Goal: Entertainment & Leisure: Consume media (video, audio)

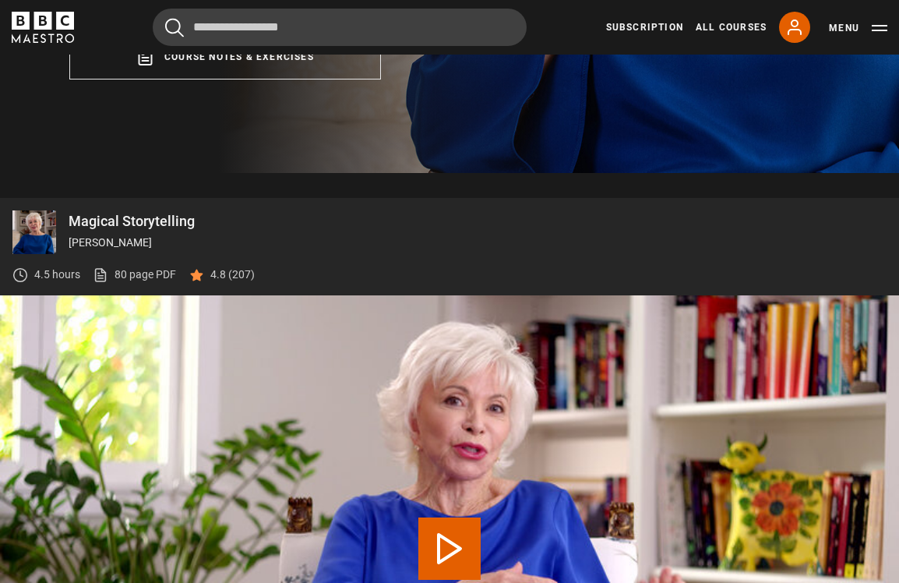
scroll to position [535, 0]
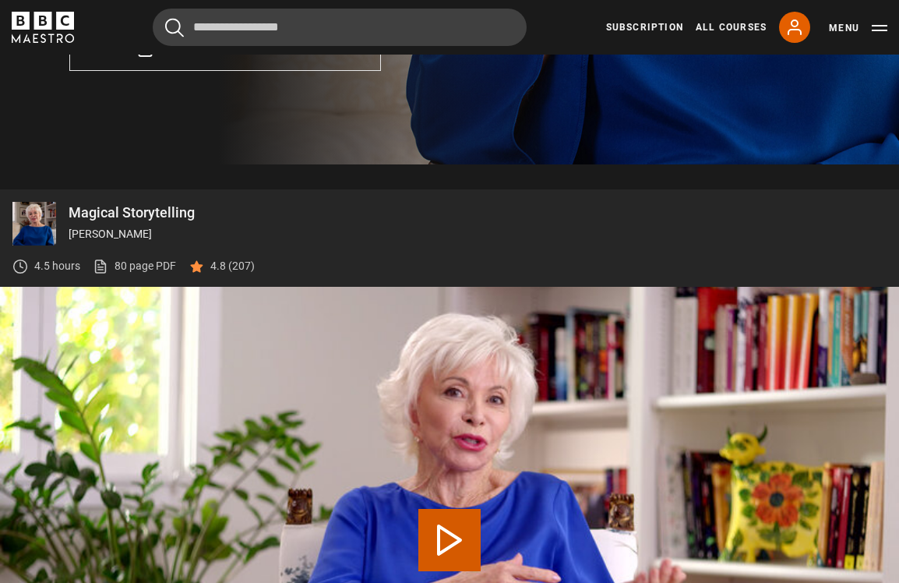
click at [476, 432] on video "Video Player" at bounding box center [449, 540] width 899 height 506
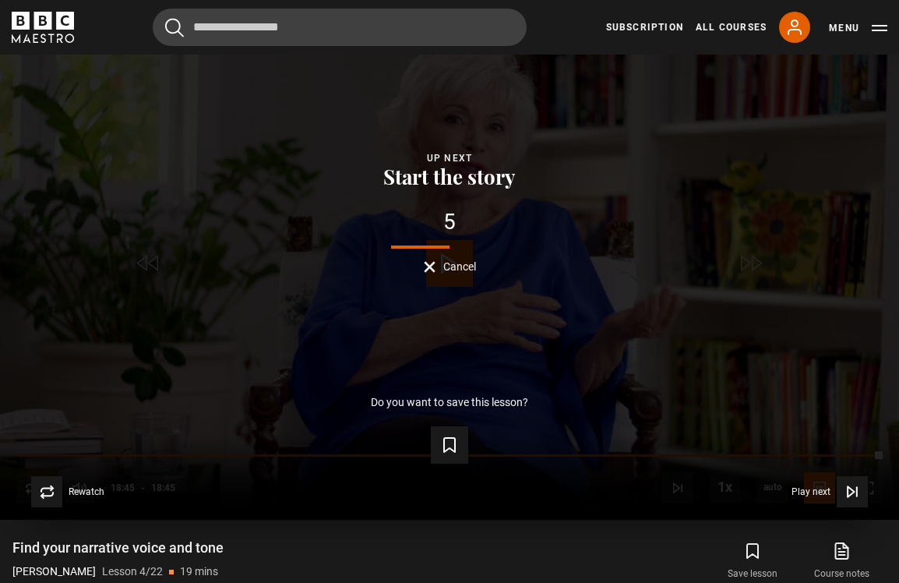
scroll to position [810, 0]
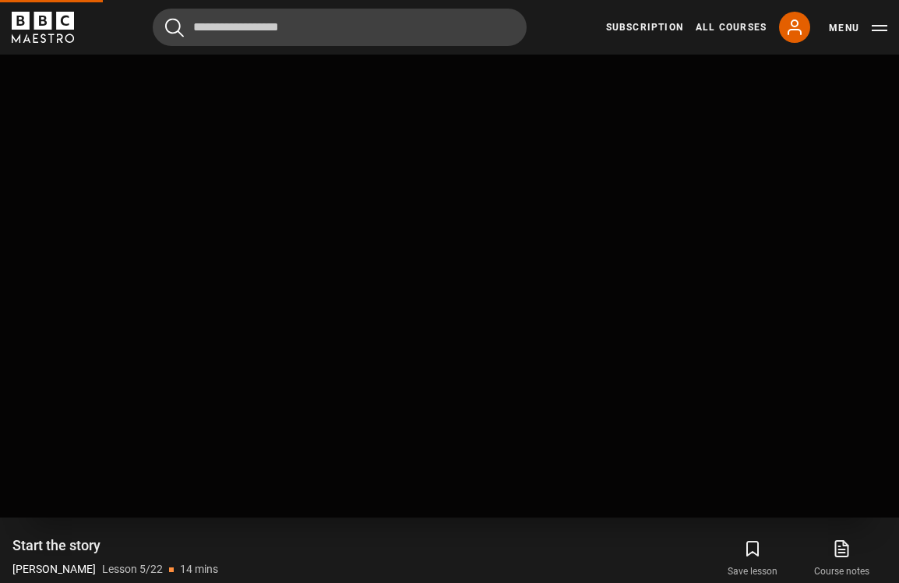
scroll to position [699, 0]
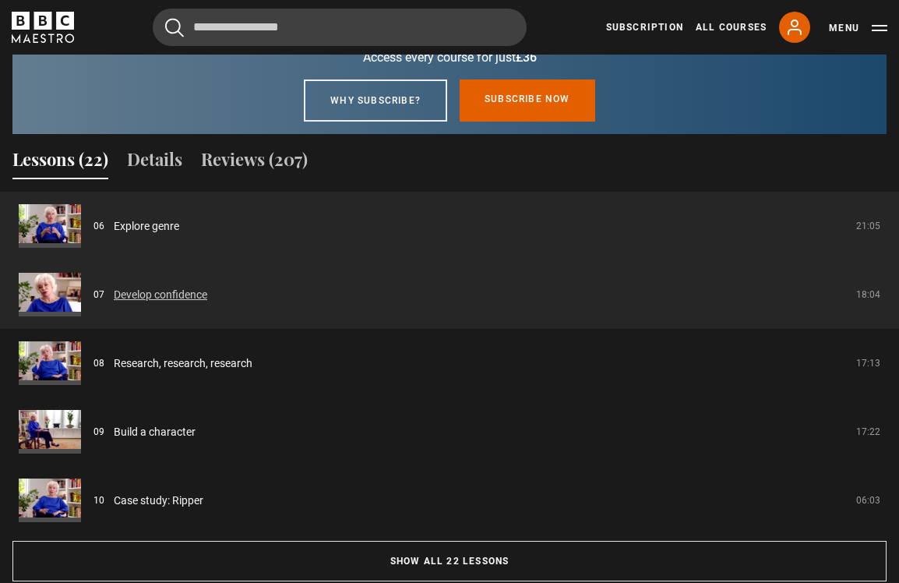
scroll to position [1430, 0]
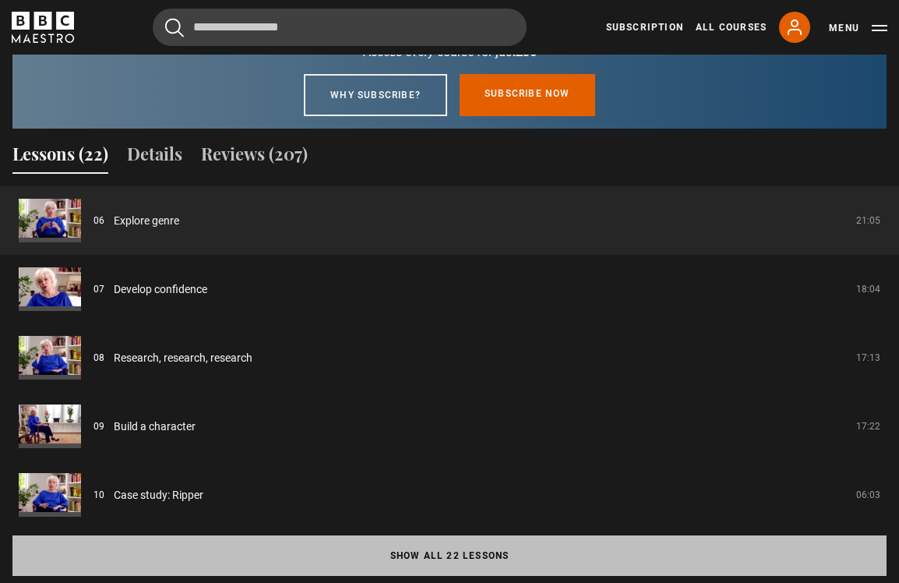
click at [259, 549] on button "Show all 22 lessons" at bounding box center [449, 555] width 874 height 41
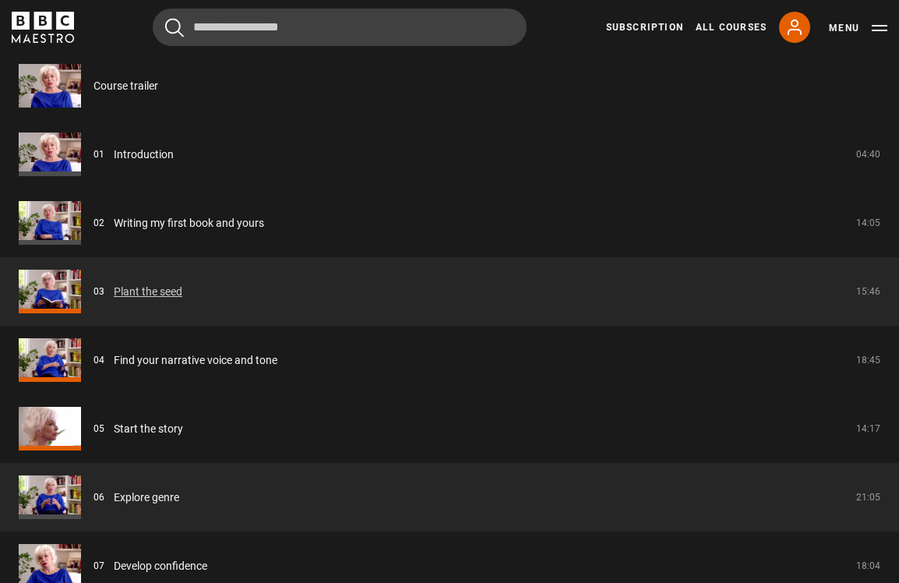
scroll to position [1578, 0]
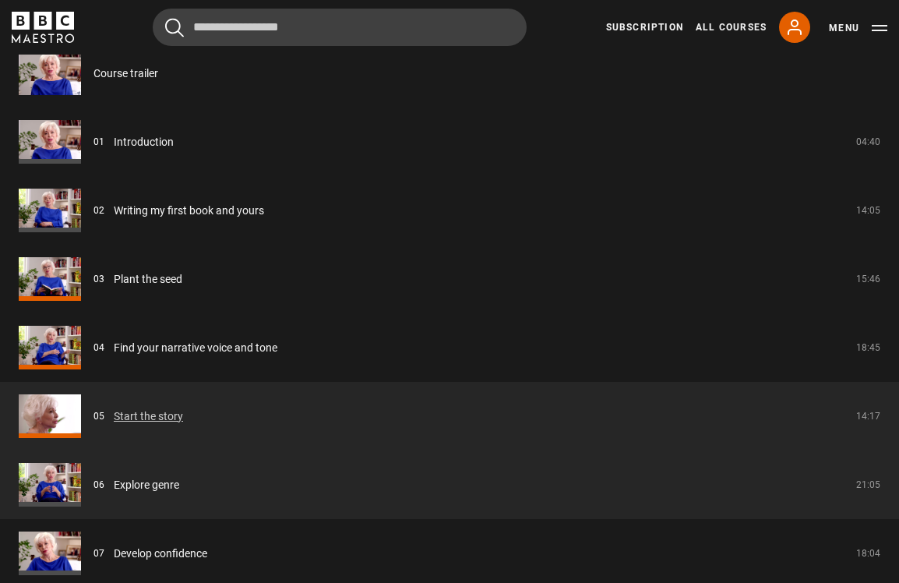
click at [131, 408] on link "Start the story" at bounding box center [148, 416] width 69 height 16
click at [114, 414] on link "Start the story" at bounding box center [148, 416] width 69 height 16
click at [136, 425] on link "Start the story" at bounding box center [148, 416] width 69 height 16
click at [137, 414] on link "Start the story" at bounding box center [148, 416] width 69 height 16
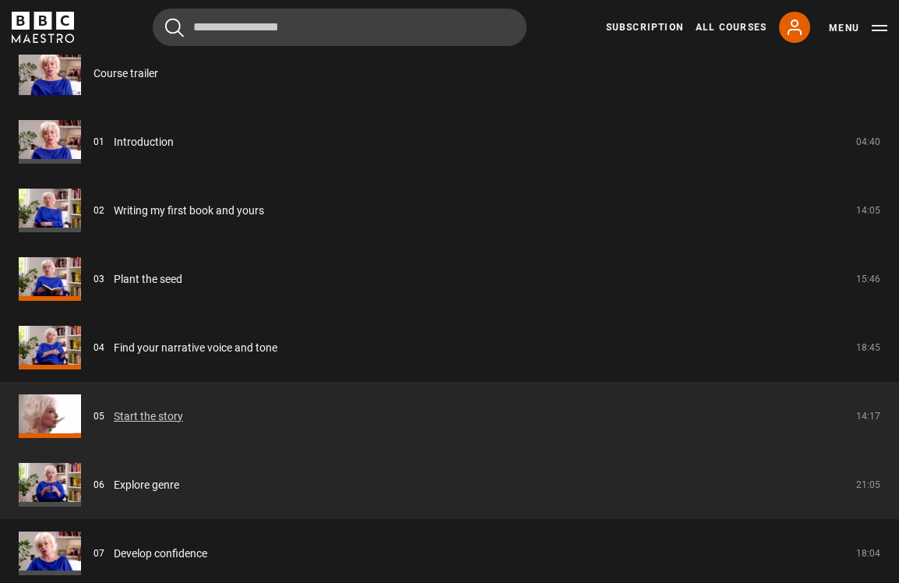
click at [137, 414] on link "Start the story" at bounding box center [148, 416] width 69 height 16
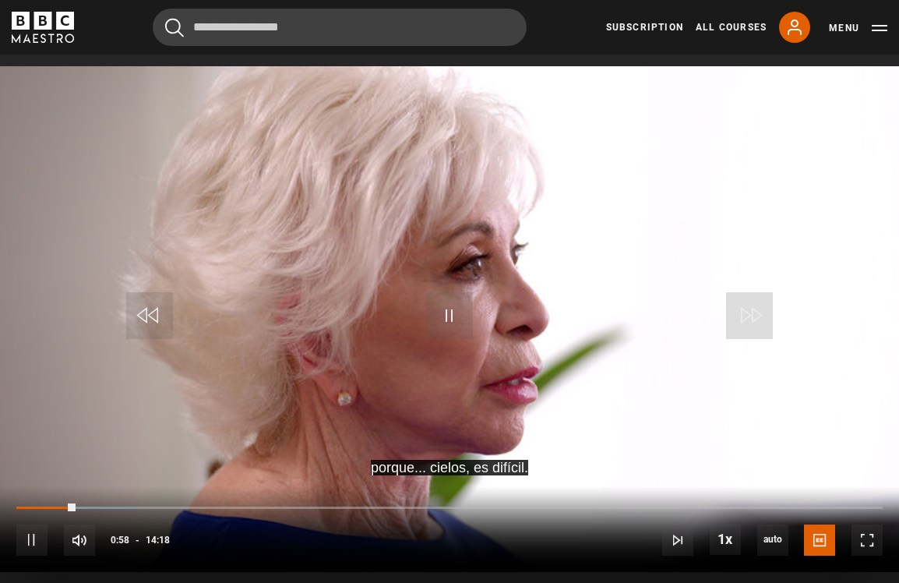
scroll to position [767, 0]
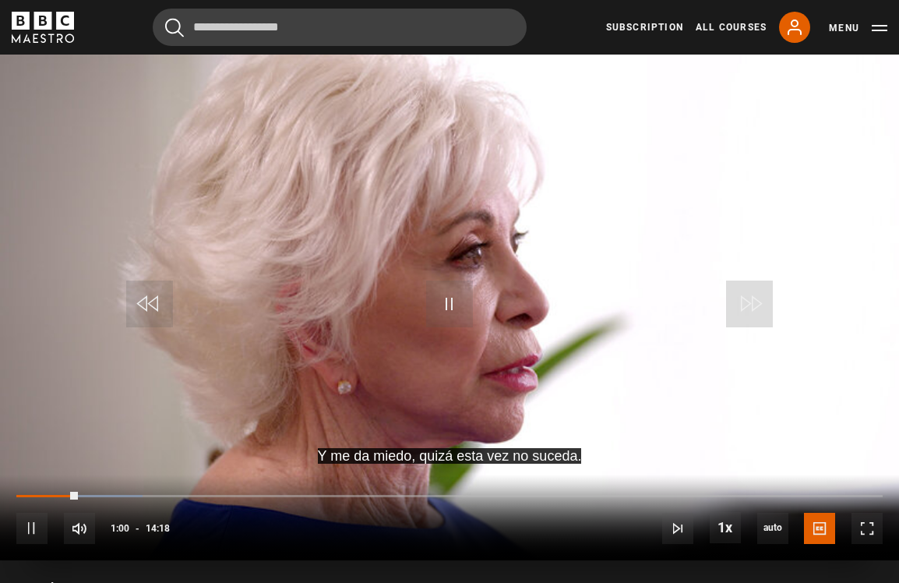
click at [727, 498] on div "10s Skip Back 10 seconds Pause 10s Skip Forward 10 seconds Loaded : 14.57% 11:4…" at bounding box center [449, 517] width 899 height 86
click at [727, 494] on div "11:43" at bounding box center [728, 496] width 2 height 5
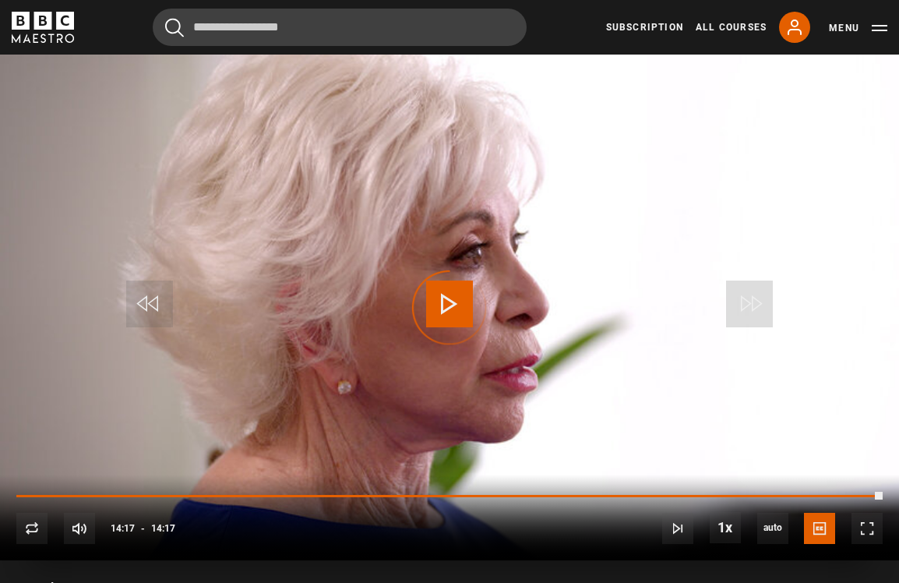
click at [440, 307] on div "Video Player is loading." at bounding box center [450, 308] width 78 height 78
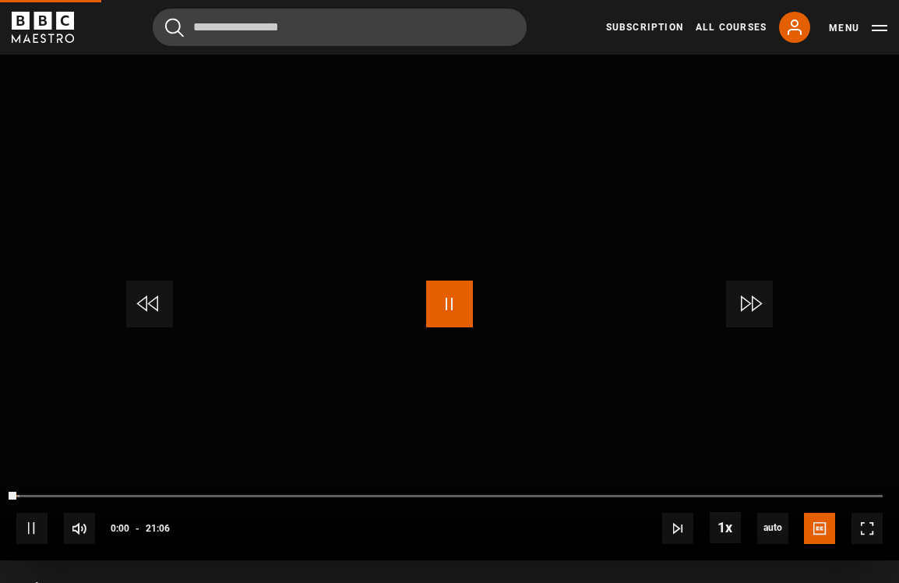
click at [452, 295] on span "Video Player" at bounding box center [449, 303] width 47 height 47
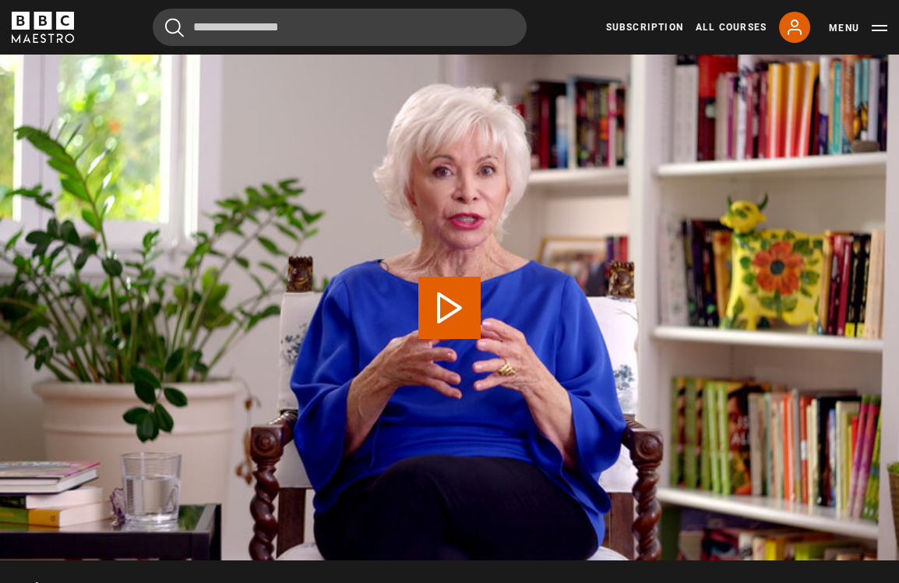
scroll to position [699, 0]
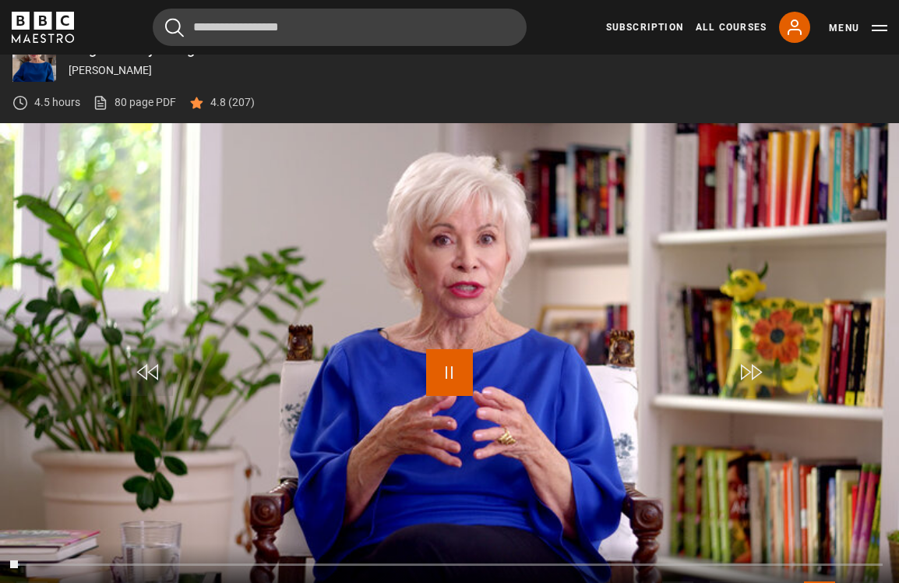
click at [433, 365] on span "Video Player" at bounding box center [449, 372] width 47 height 47
